Goal: Ask a question

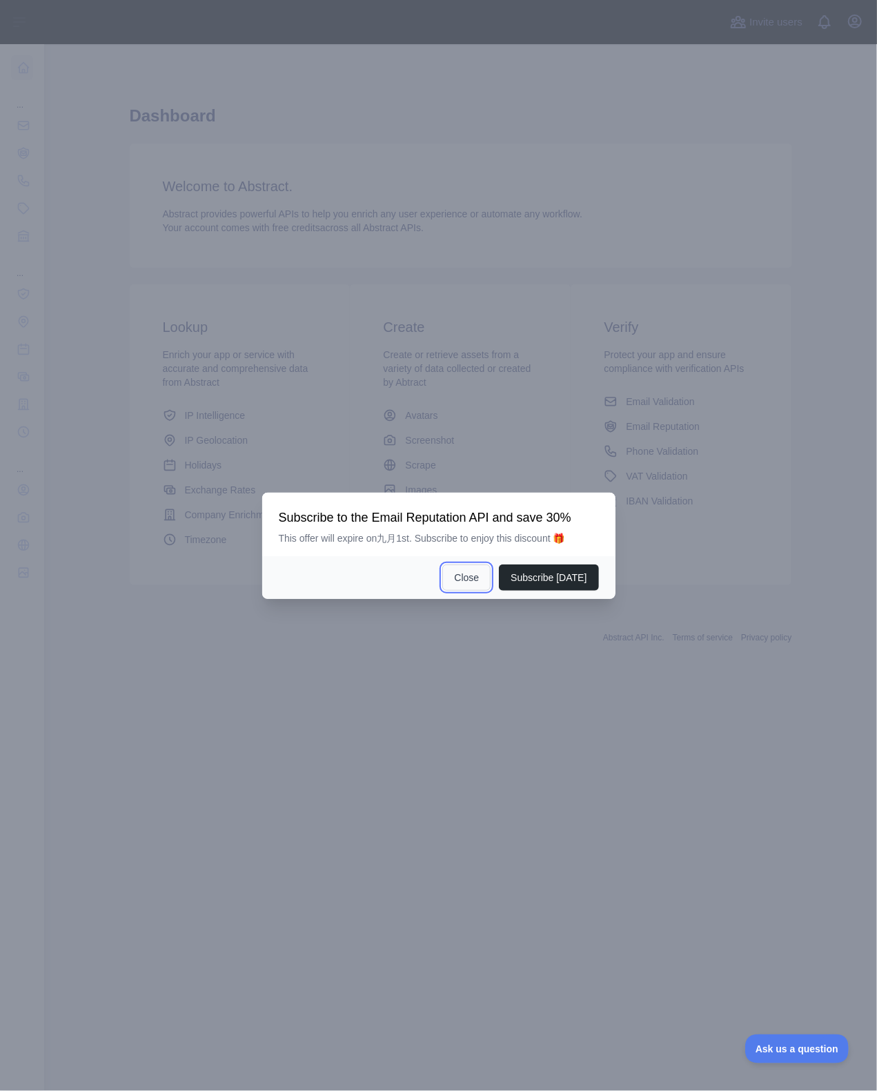
click at [466, 577] on button "Close" at bounding box center [466, 578] width 48 height 26
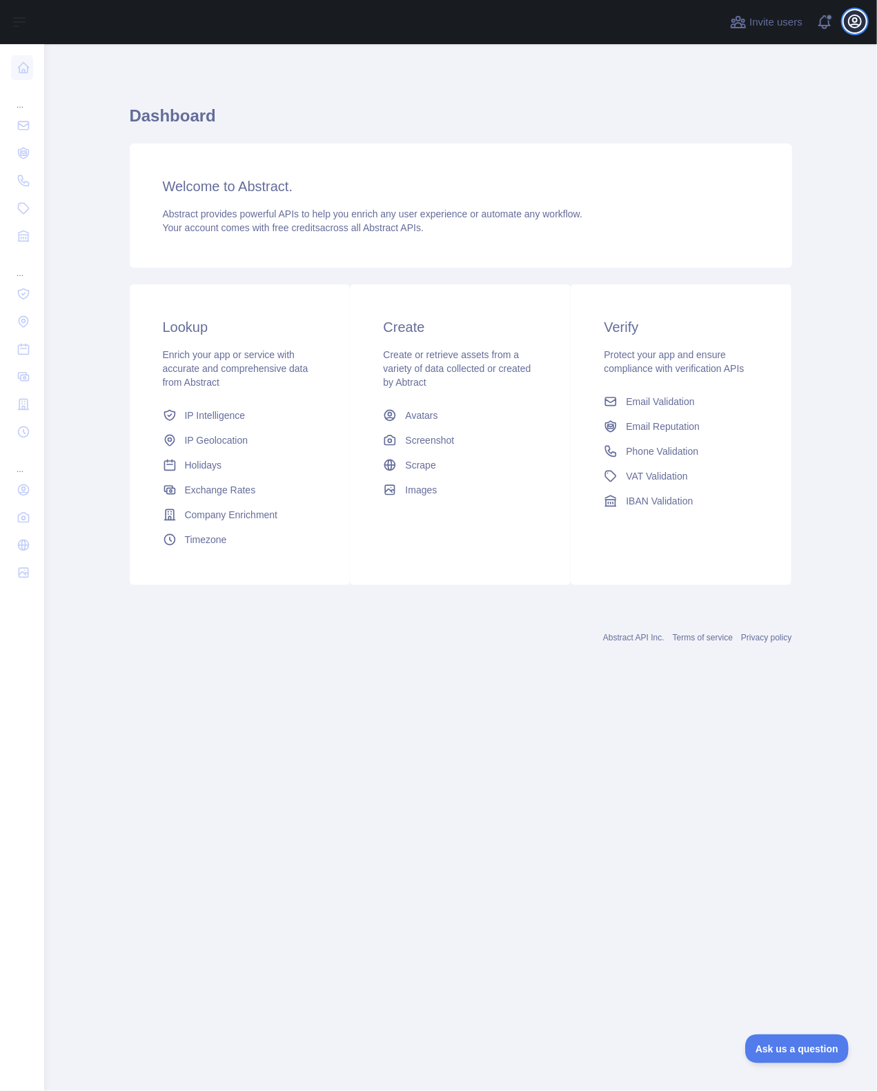
click at [851, 22] on icon "button" at bounding box center [855, 21] width 17 height 17
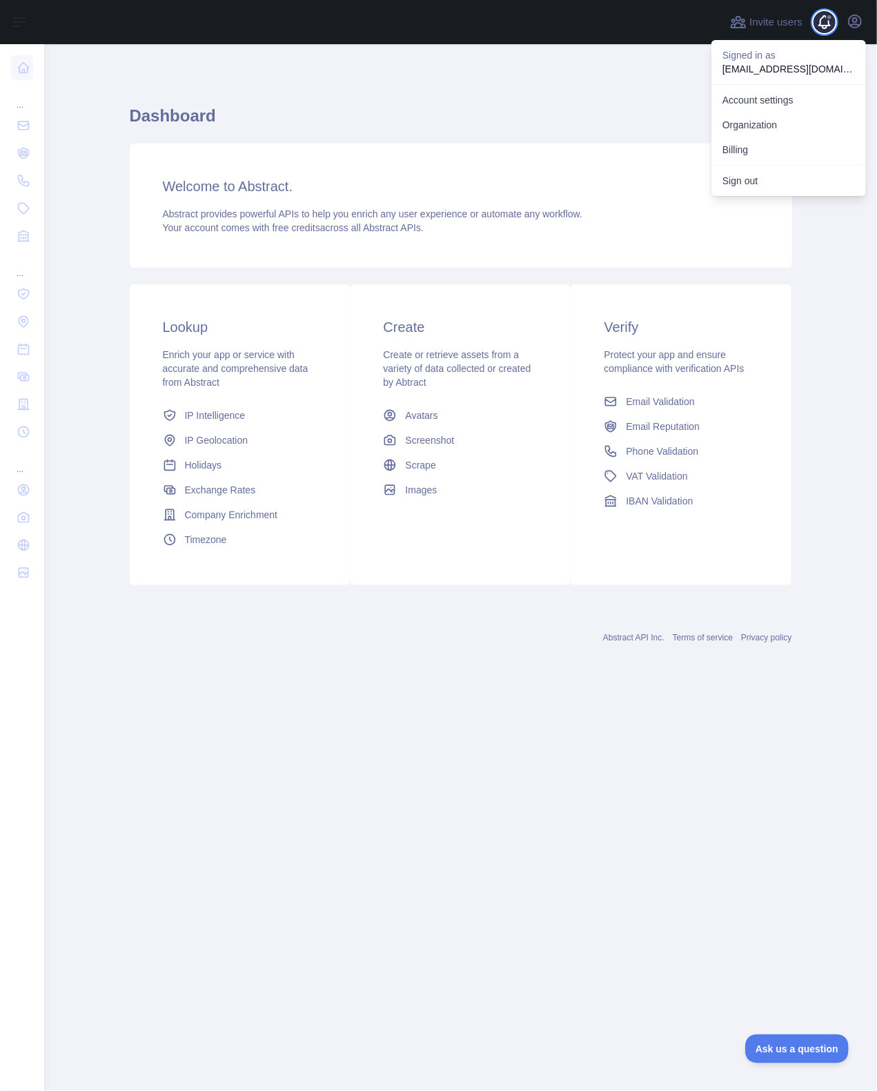
click at [834, 22] on span at bounding box center [831, 22] width 28 height 44
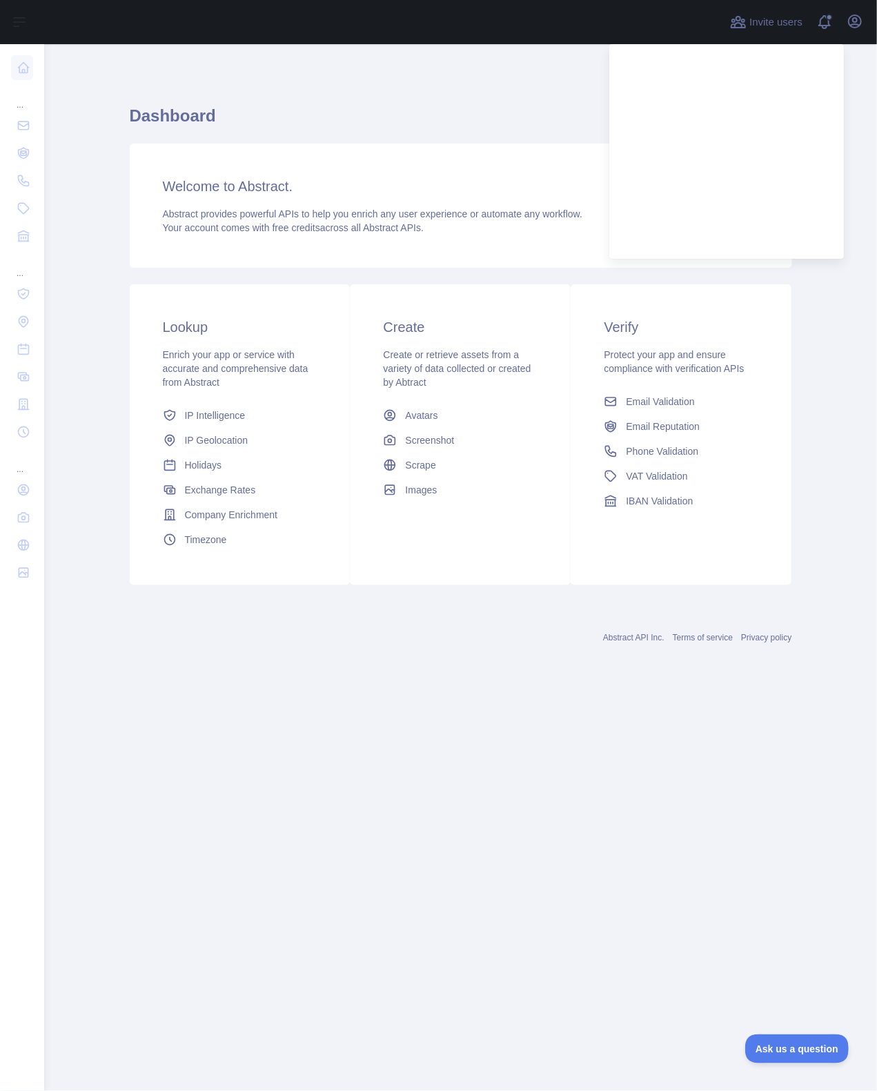
click at [584, 35] on div at bounding box center [383, 22] width 656 height 44
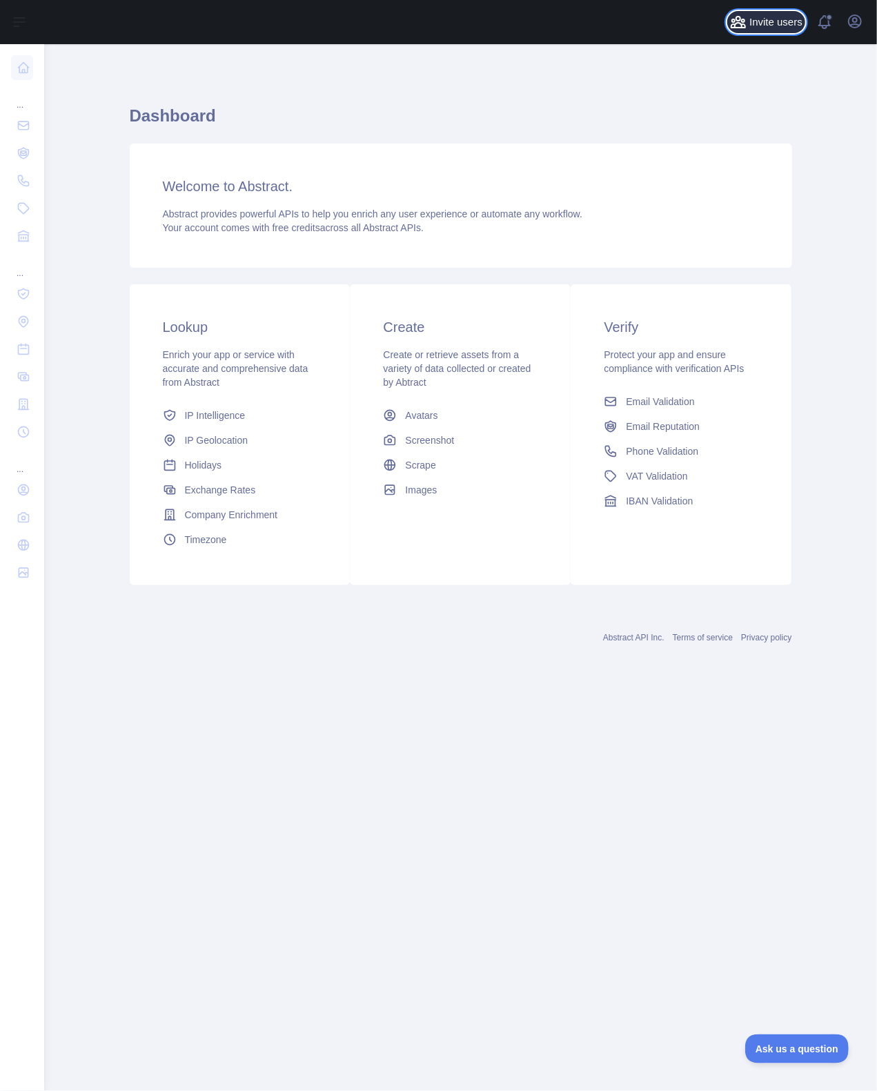
click at [772, 17] on span "Invite users" at bounding box center [776, 22] width 53 height 16
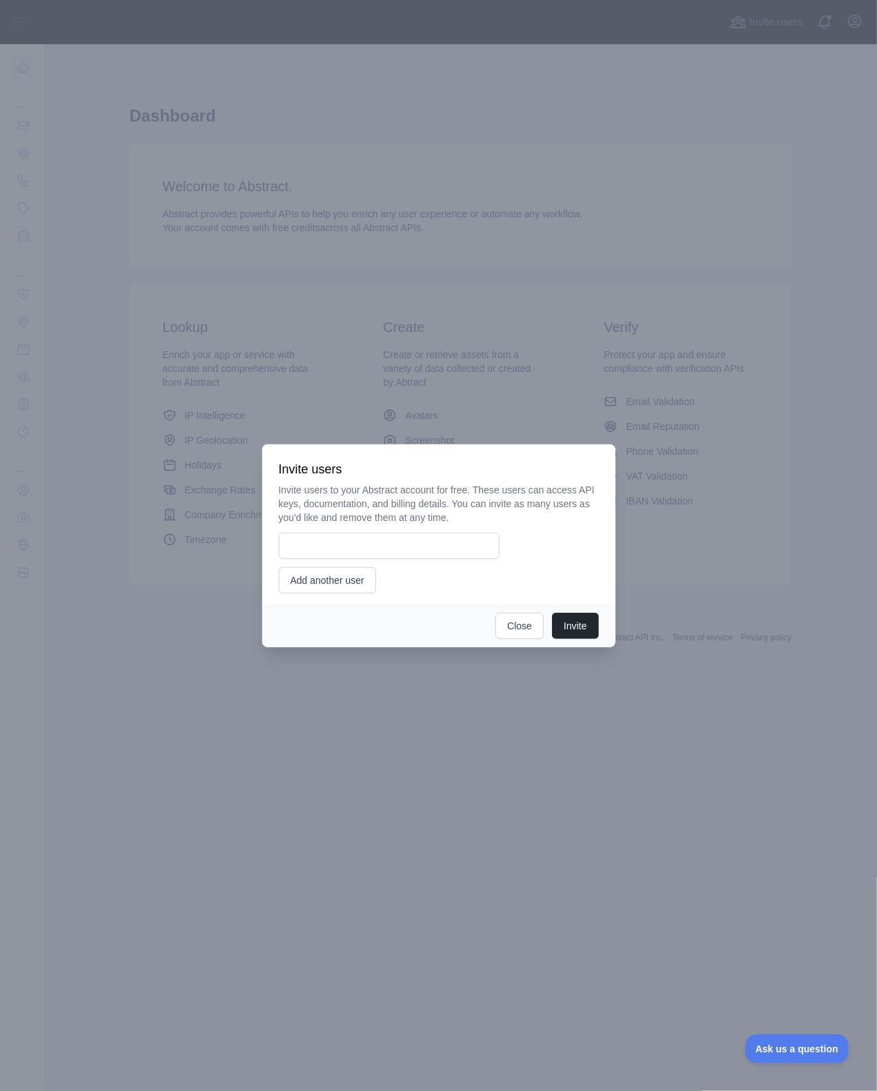
drag, startPoint x: 489, startPoint y: 630, endPoint x: 497, endPoint y: 630, distance: 8.3
click at [492, 630] on div "Invite Close" at bounding box center [438, 626] width 353 height 43
click at [521, 634] on button "Close" at bounding box center [520, 626] width 48 height 26
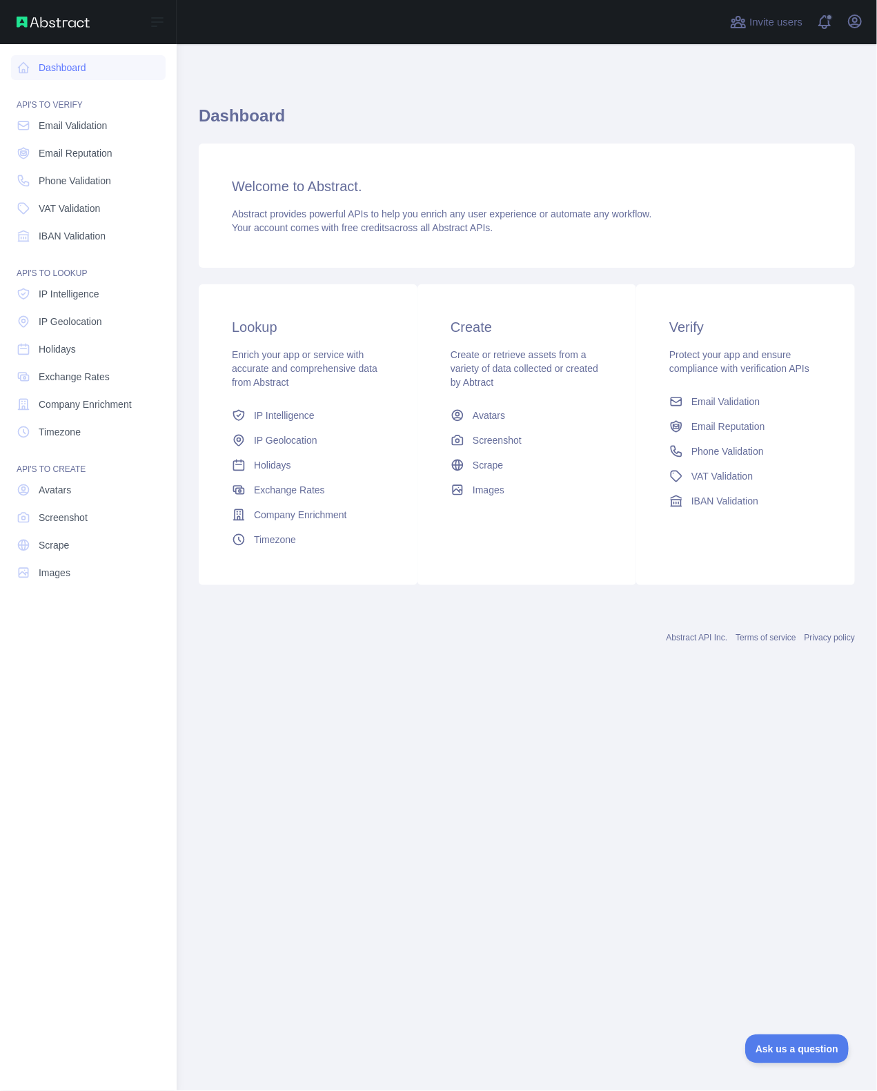
click at [15, 35] on div "Open sidebar" at bounding box center [88, 22] width 177 height 44
click at [27, 19] on img at bounding box center [53, 22] width 73 height 11
click at [88, 76] on link "Dashboard" at bounding box center [88, 67] width 155 height 25
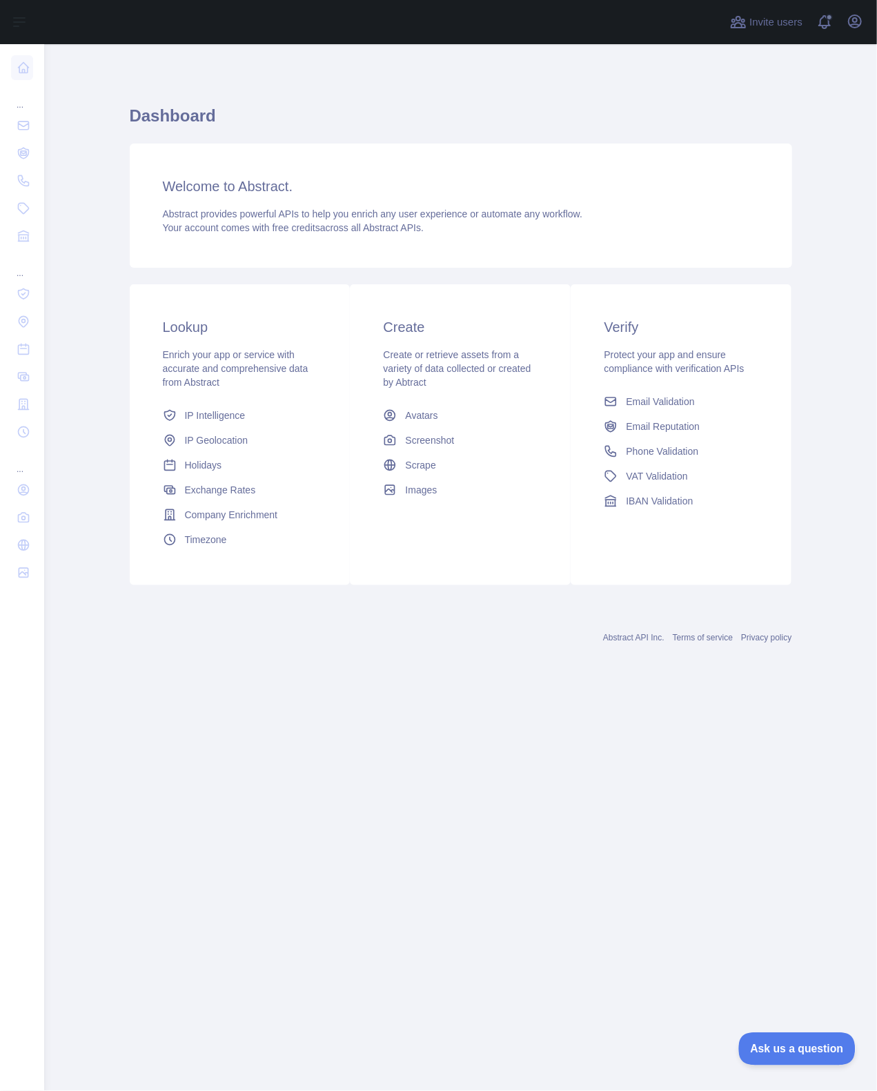
click at [799, 1046] on span "Ask us a question" at bounding box center [791, 1047] width 104 height 10
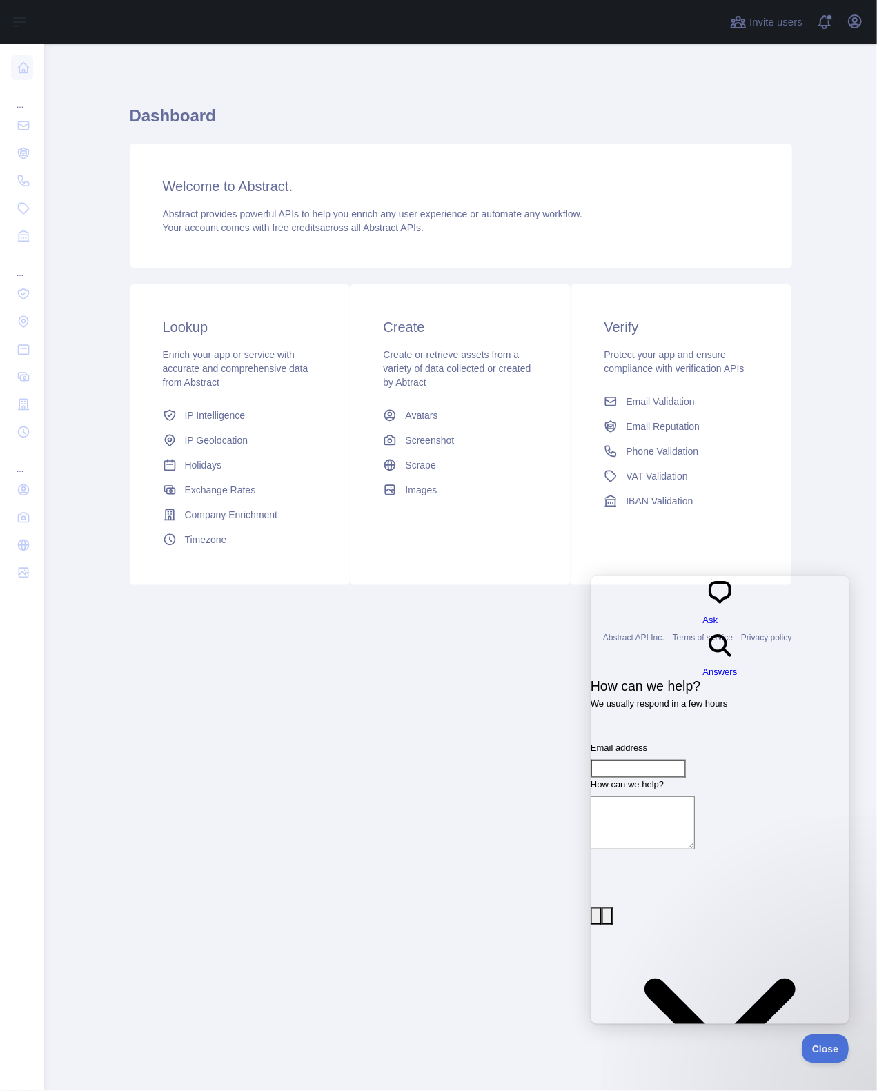
click at [519, 671] on div "Dashboard Welcome to Abstract. Abstract provides powerful APIs to help you enri…" at bounding box center [461, 365] width 707 height 643
click at [643, 80] on div "Dashboard Welcome to Abstract. Abstract provides powerful APIs to help you enri…" at bounding box center [461, 340] width 663 height 527
